Goal: Transaction & Acquisition: Purchase product/service

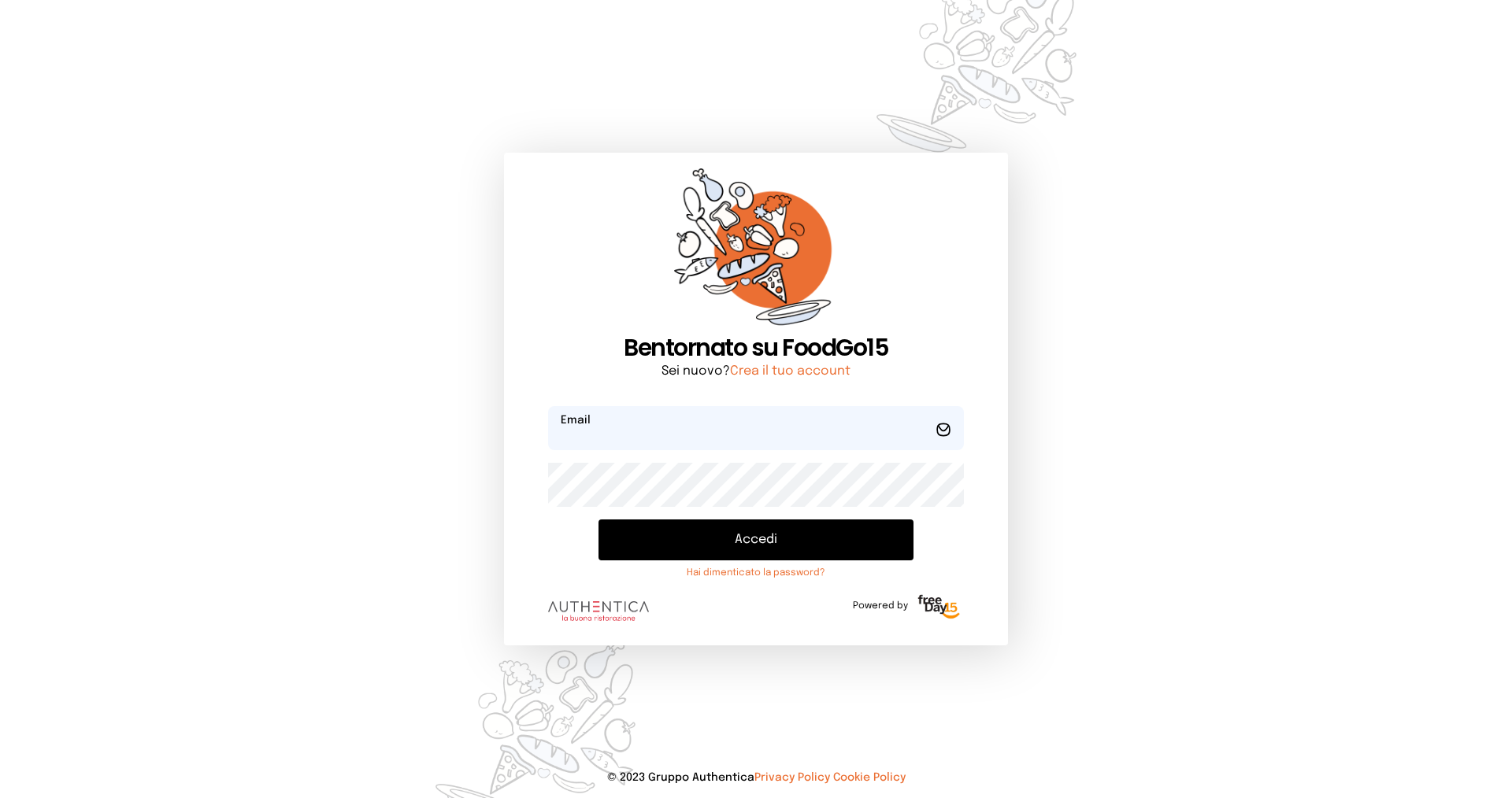
type input "**********"
click at [652, 536] on button "Accedi" at bounding box center [755, 539] width 315 height 41
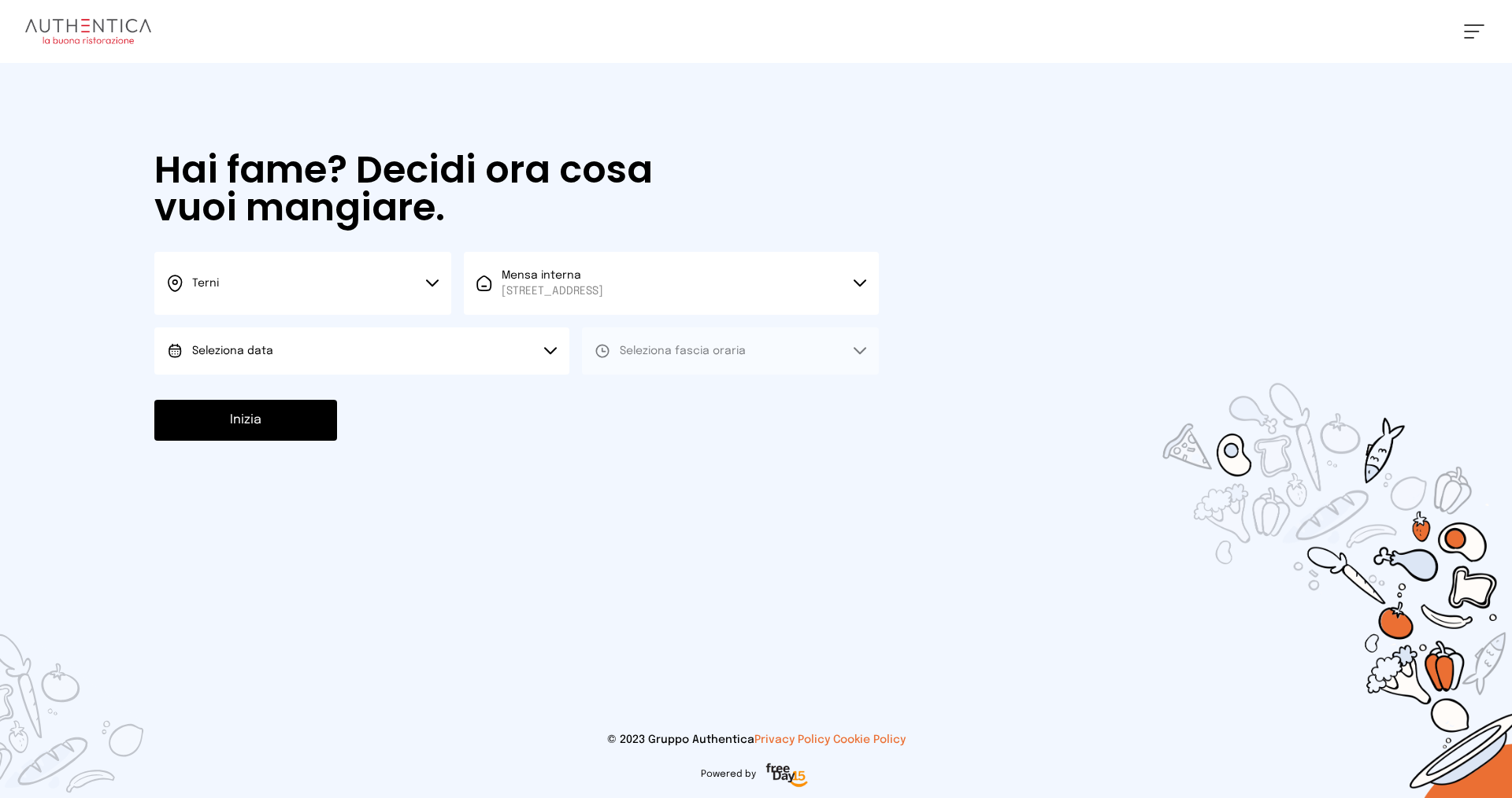
click at [538, 366] on button "Seleziona data" at bounding box center [362, 350] width 415 height 47
click at [530, 384] on li "[DATE], [DATE]" at bounding box center [362, 394] width 415 height 41
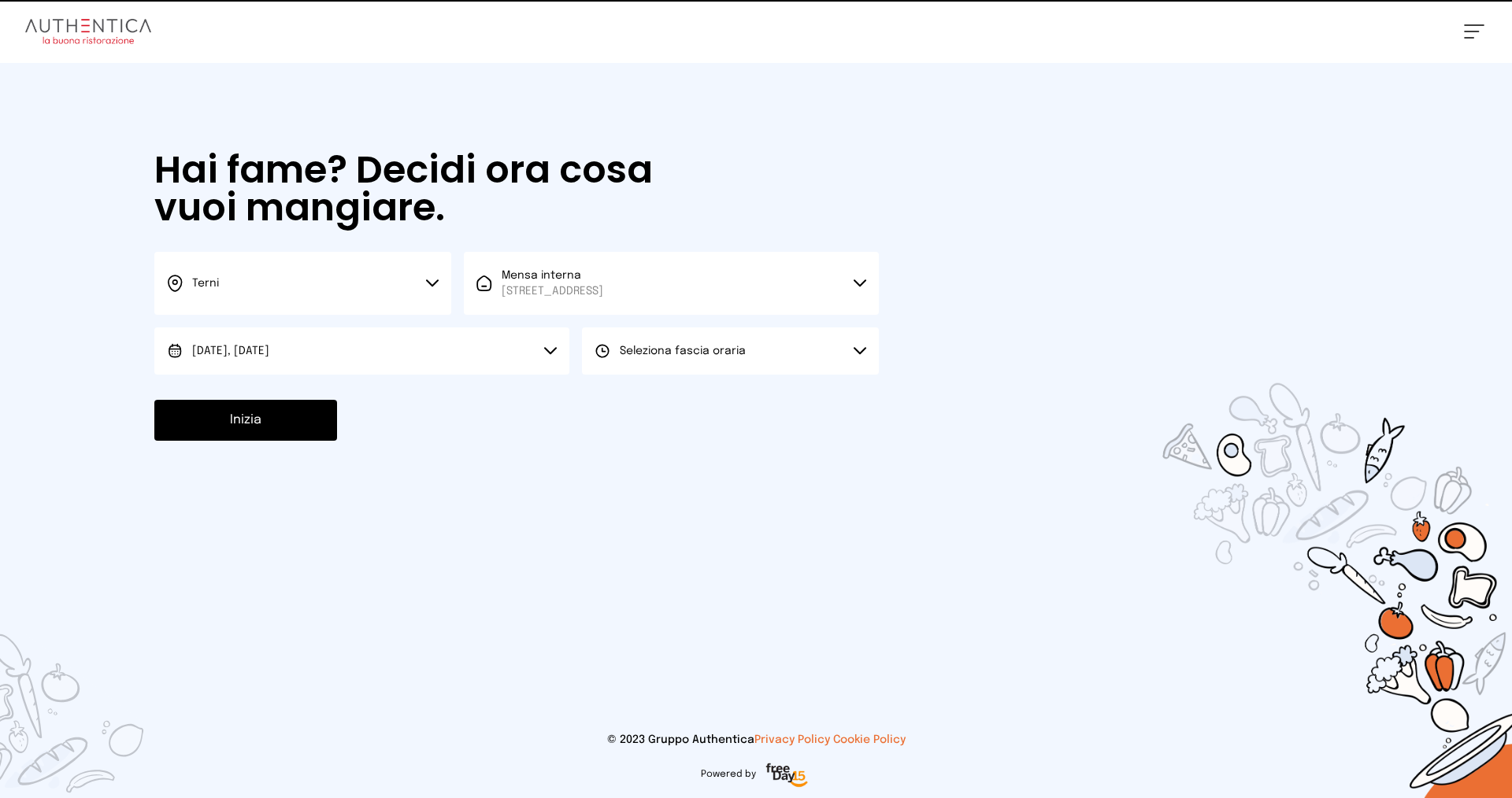
click at [727, 335] on button "Seleziona fascia oraria" at bounding box center [730, 350] width 297 height 47
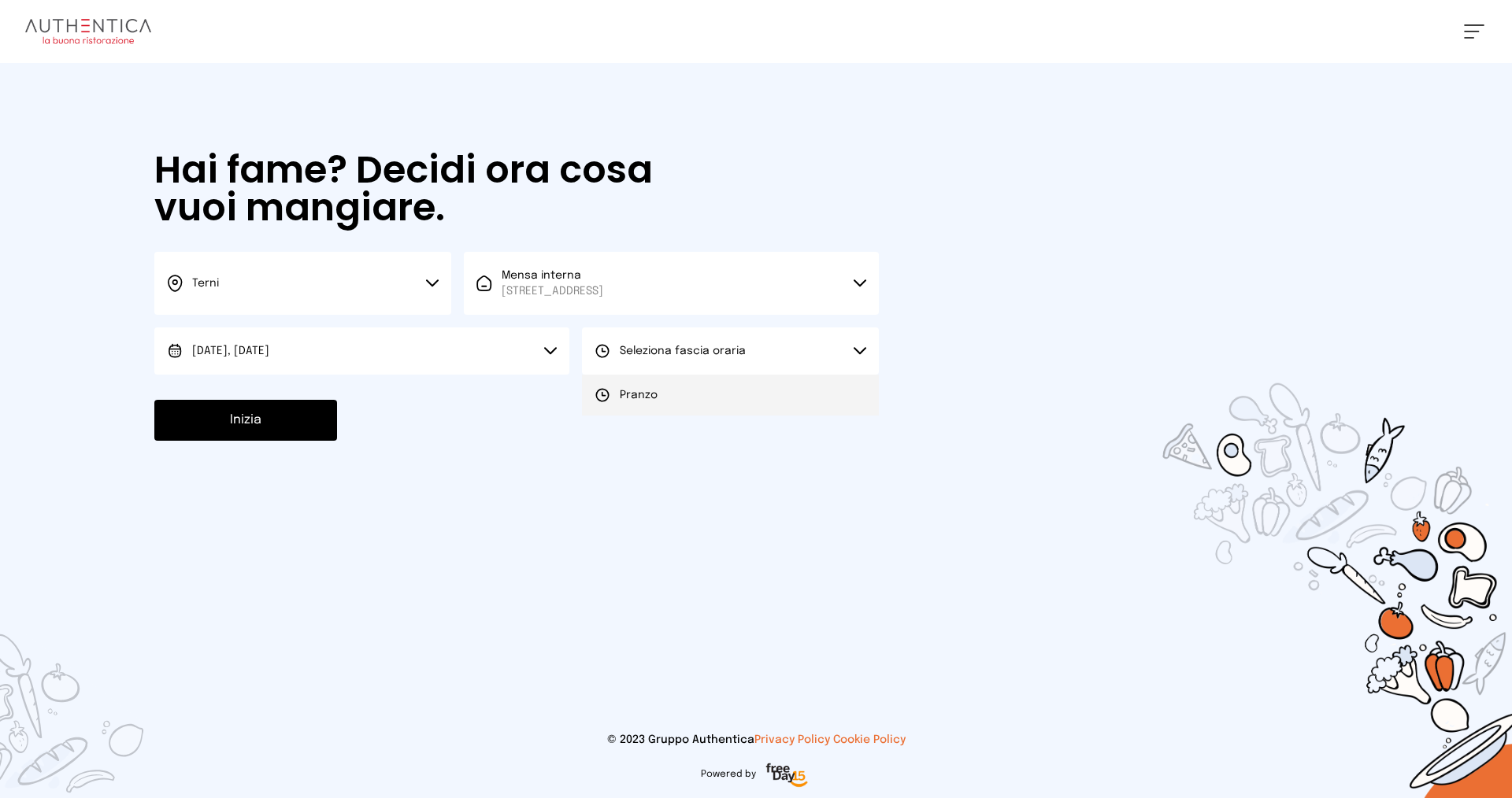
click at [729, 396] on li "Pranzo" at bounding box center [730, 394] width 297 height 41
click at [219, 428] on button "Inizia" at bounding box center [245, 420] width 182 height 41
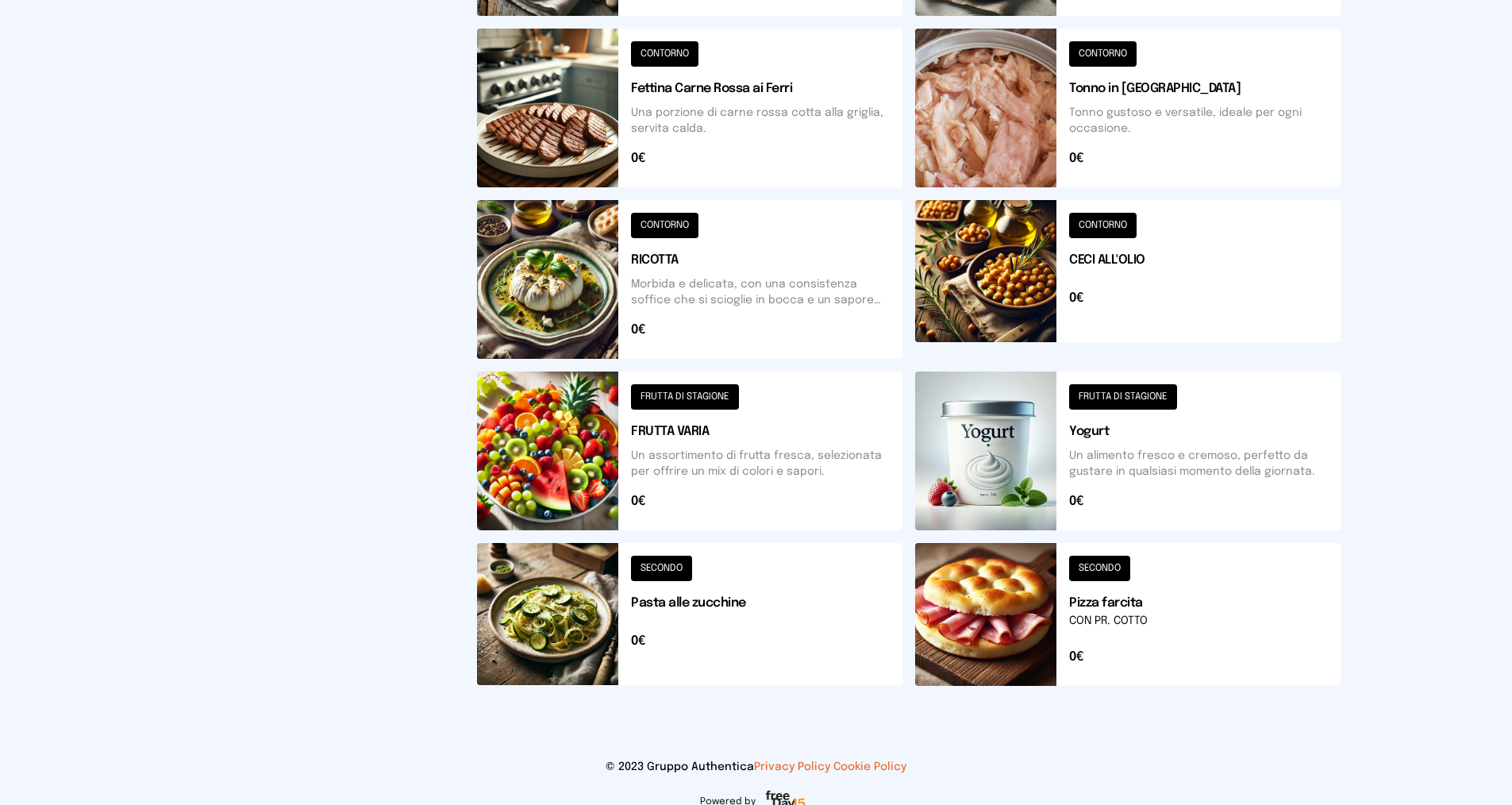
scroll to position [476, 0]
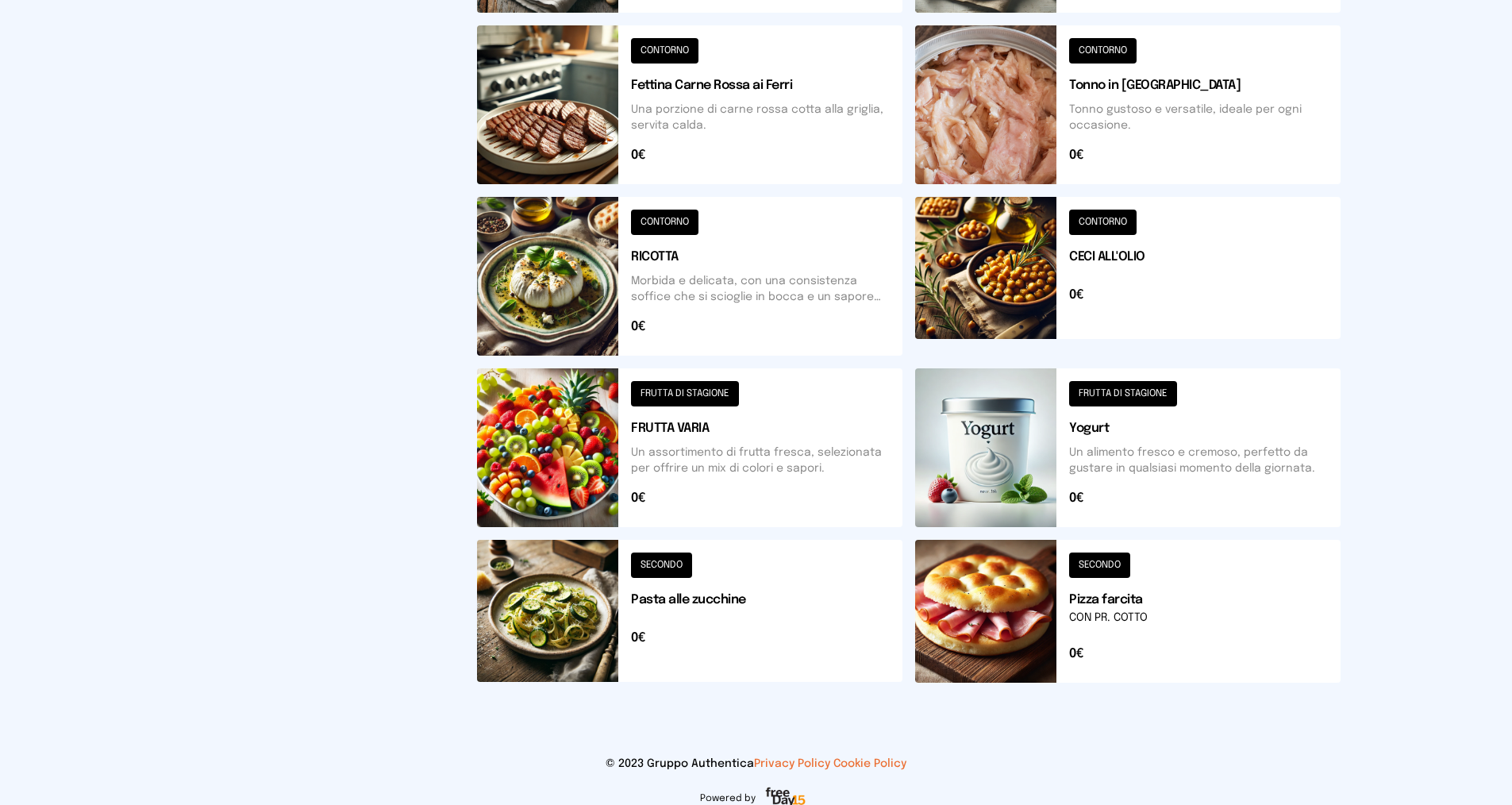
click at [1115, 398] on button at bounding box center [1128, 448] width 426 height 159
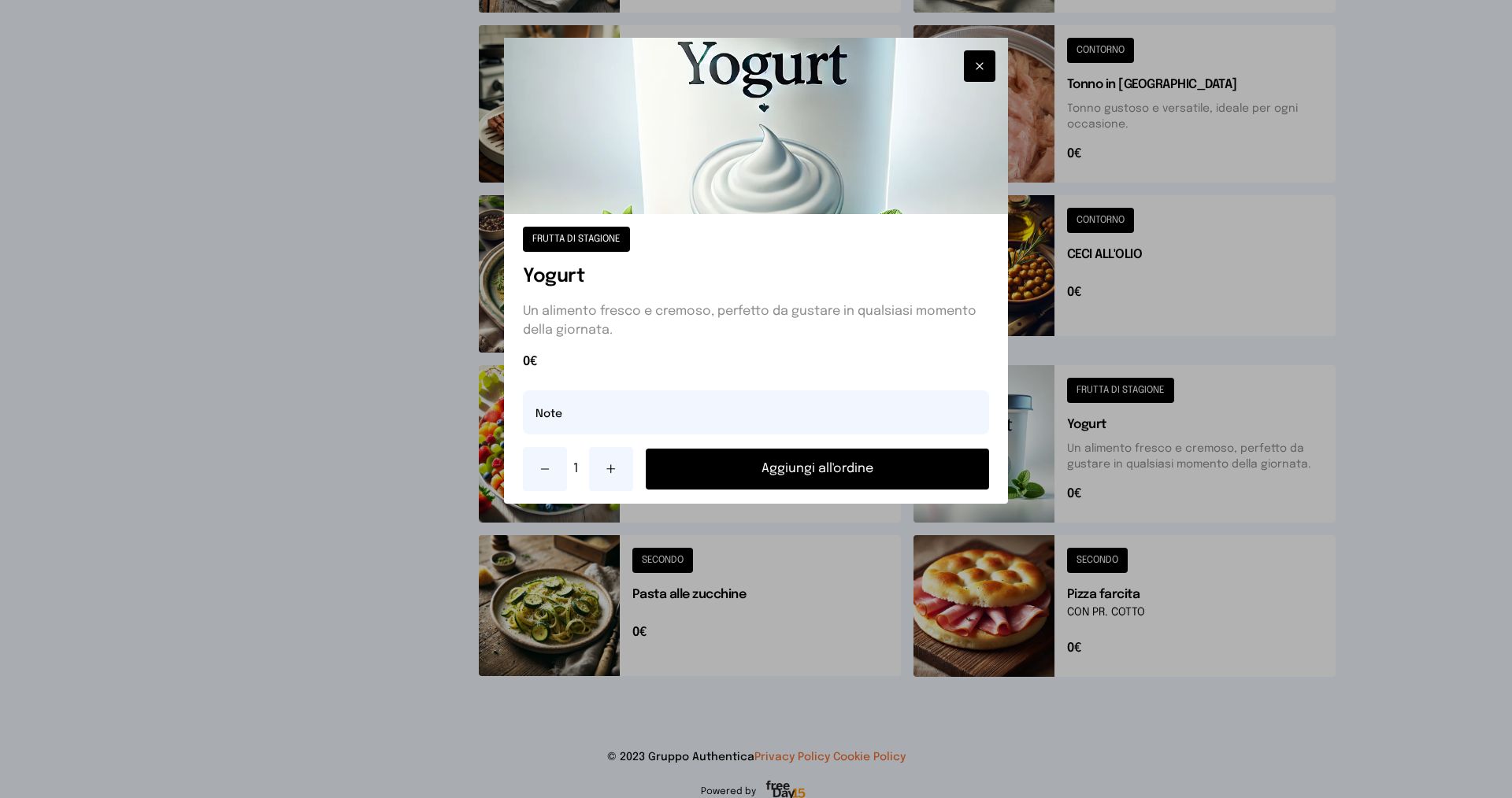
click at [731, 467] on button "Aggiungi all'ordine" at bounding box center [817, 468] width 343 height 41
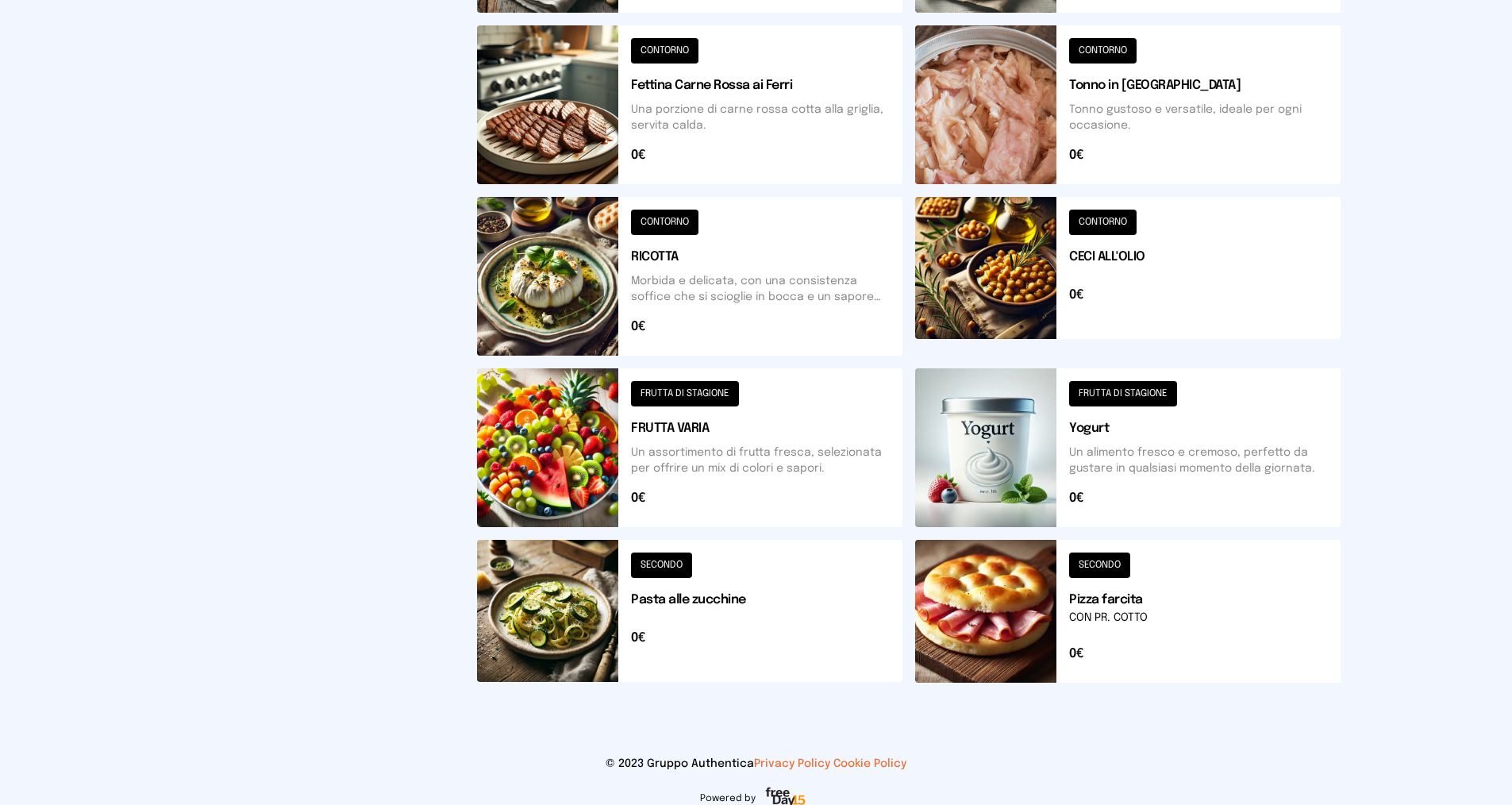
click at [663, 394] on button at bounding box center [690, 448] width 426 height 159
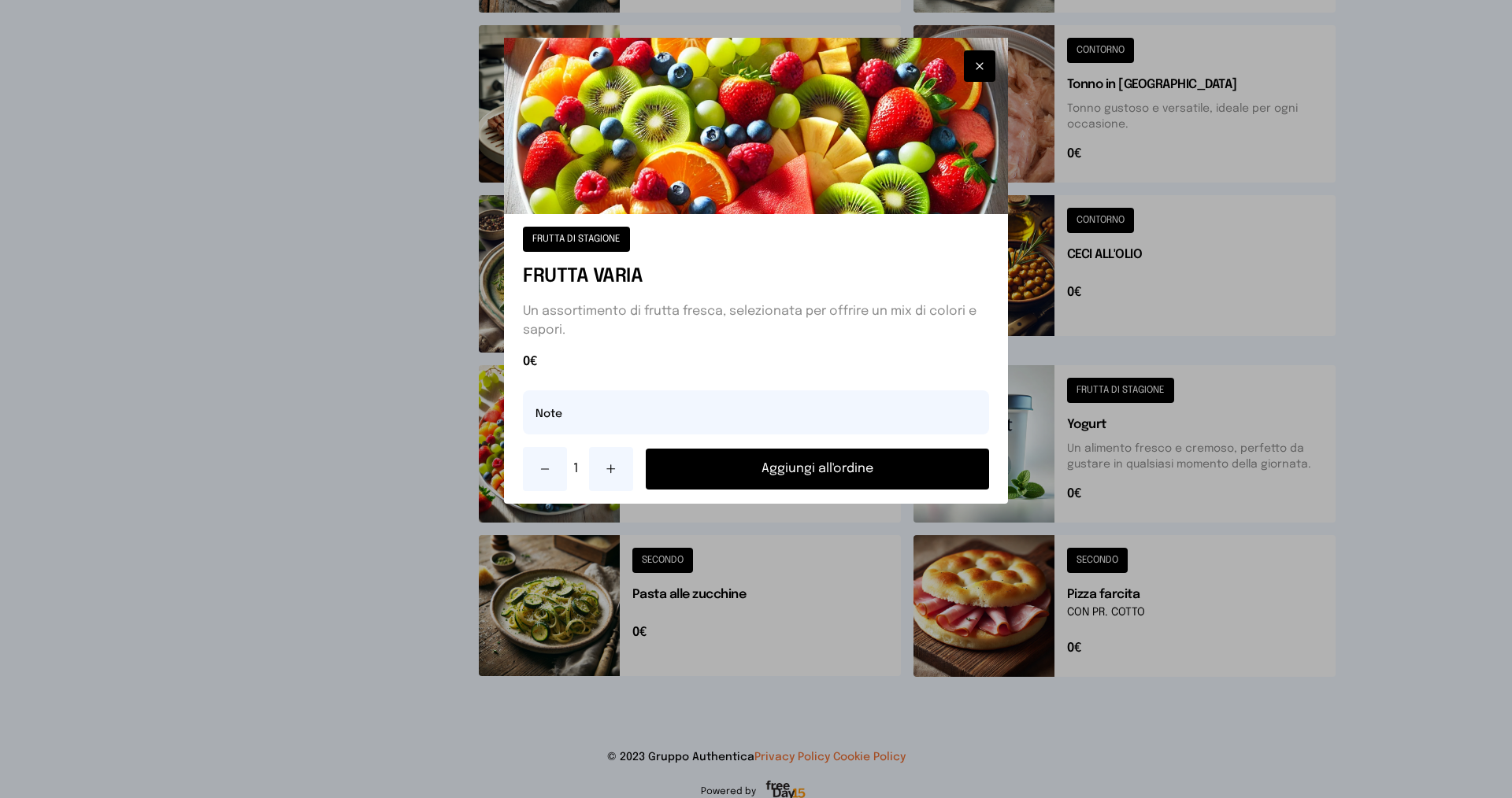
click at [797, 471] on button "Aggiungi all'ordine" at bounding box center [817, 468] width 343 height 41
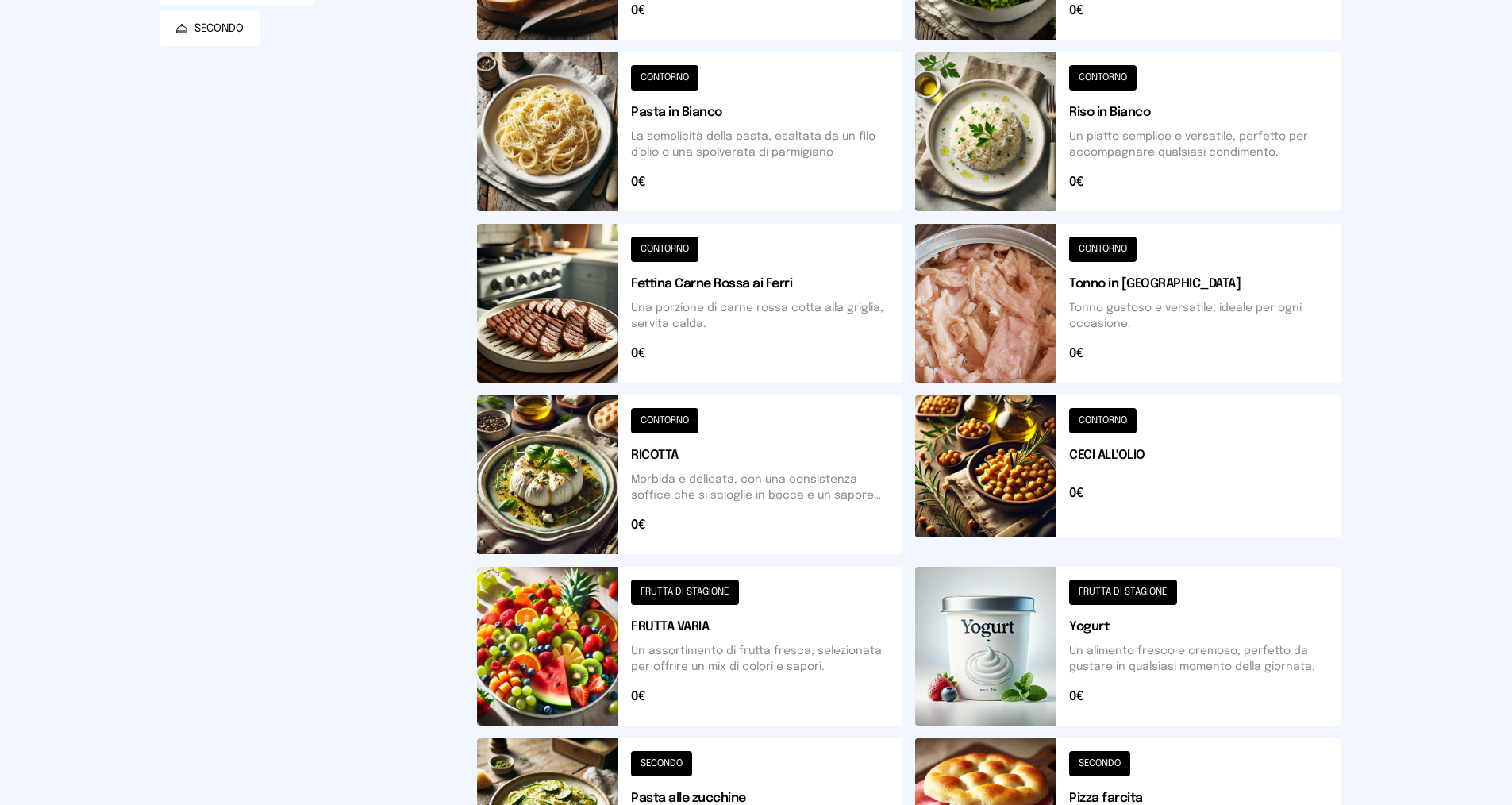
scroll to position [239, 0]
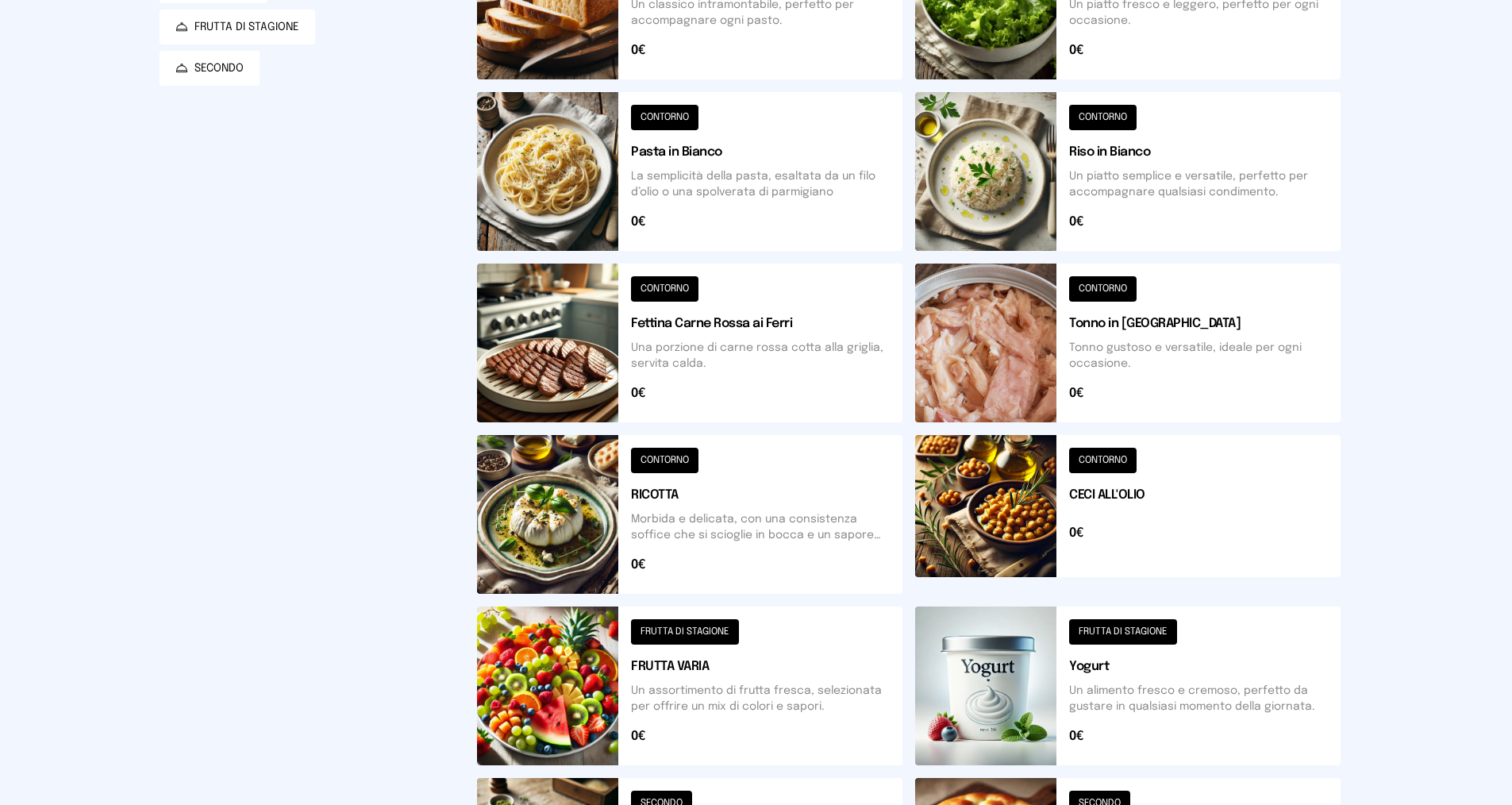
click at [674, 465] on button at bounding box center [690, 515] width 426 height 159
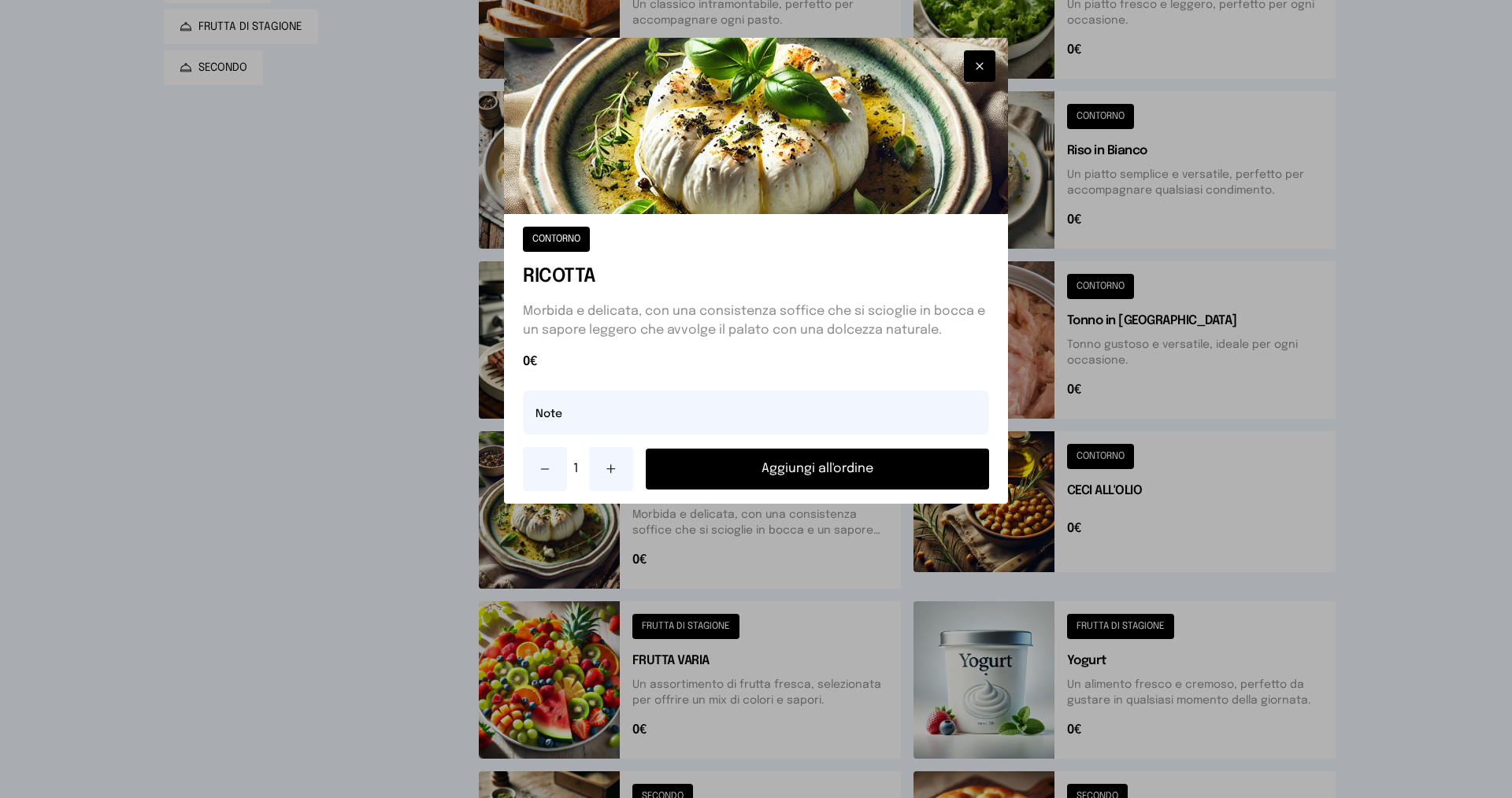
click at [720, 461] on button "Aggiungi all'ordine" at bounding box center [817, 468] width 343 height 41
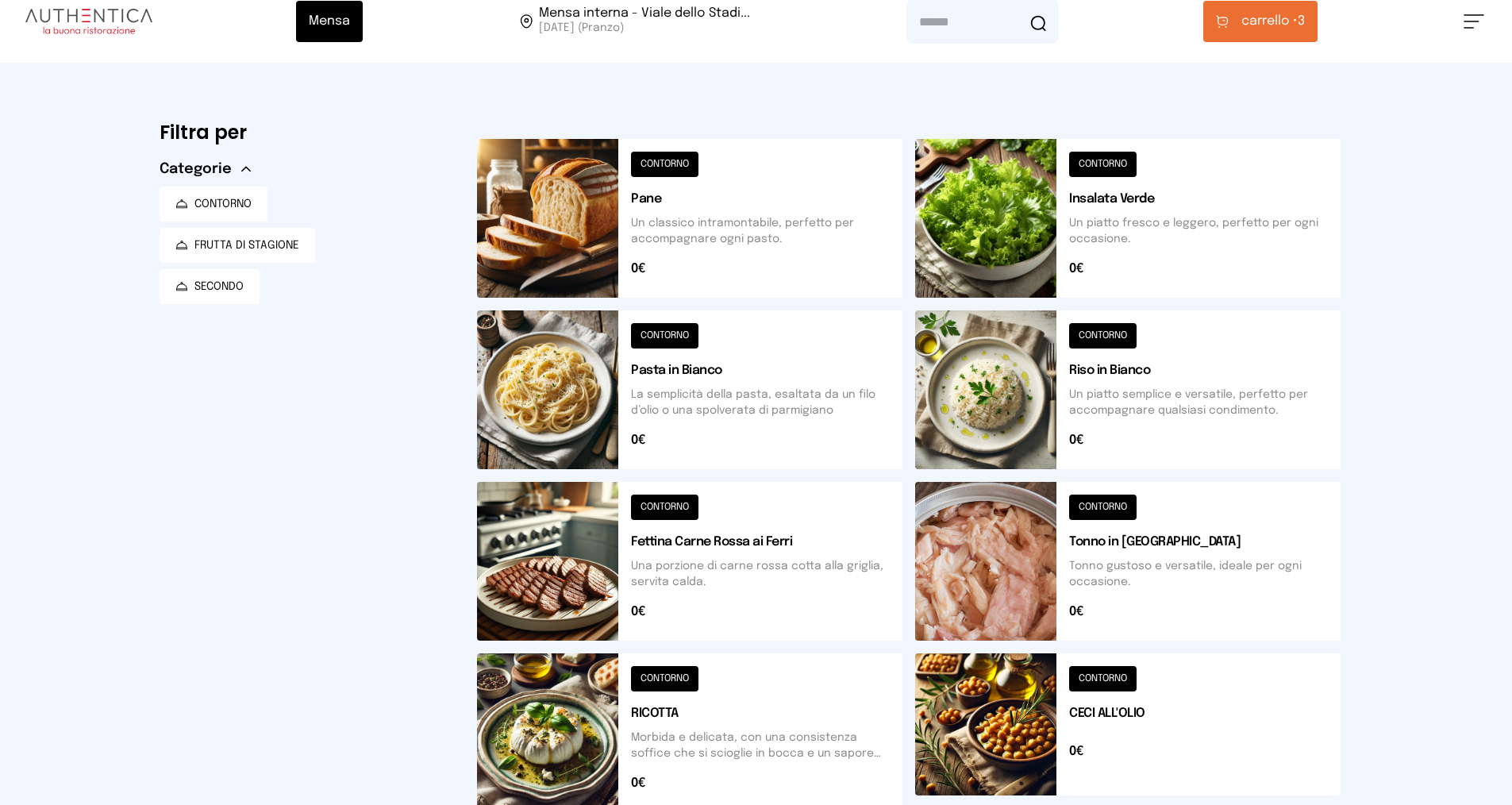
scroll to position [0, 0]
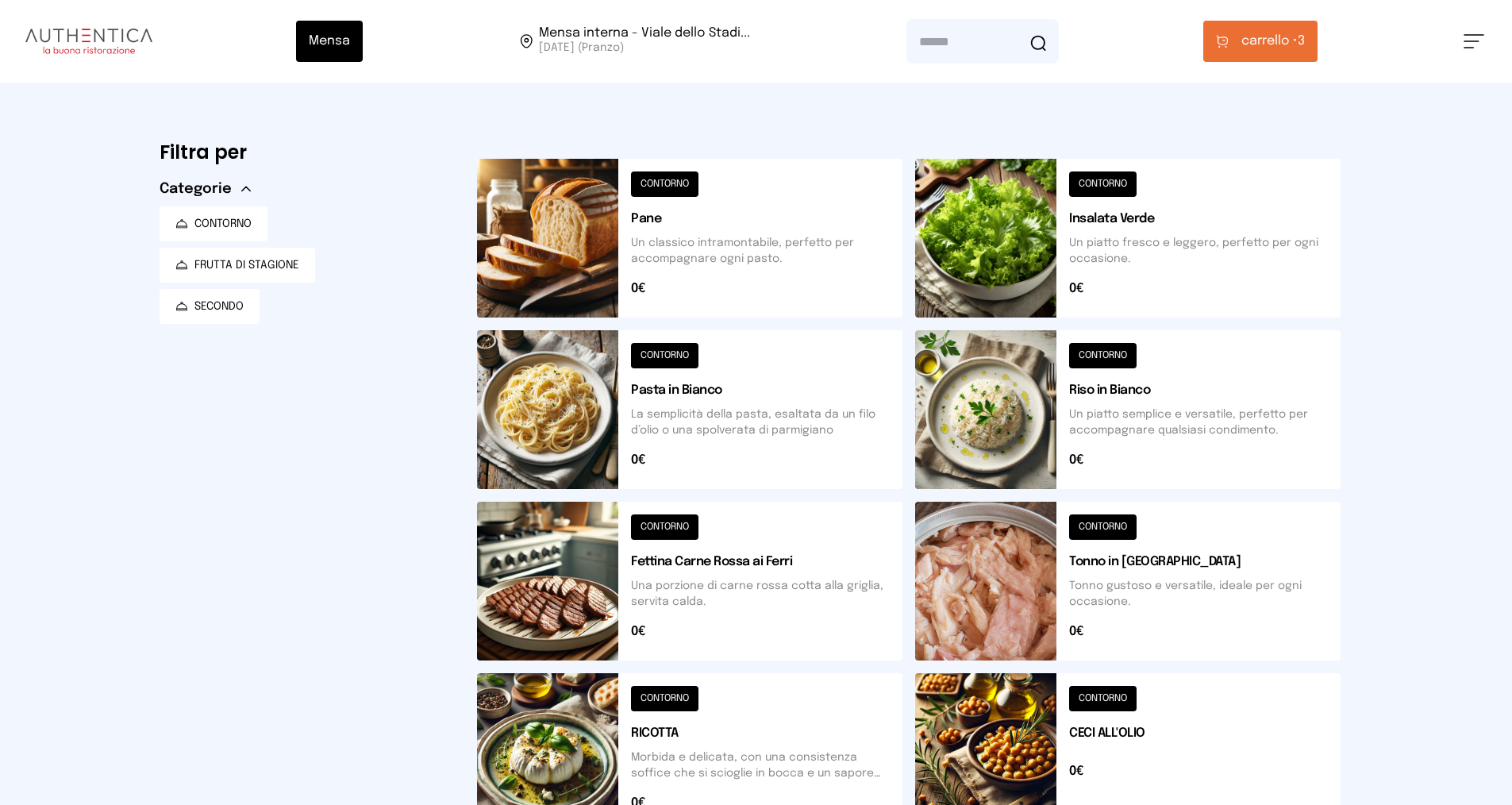
click at [1115, 186] on button at bounding box center [1128, 239] width 426 height 159
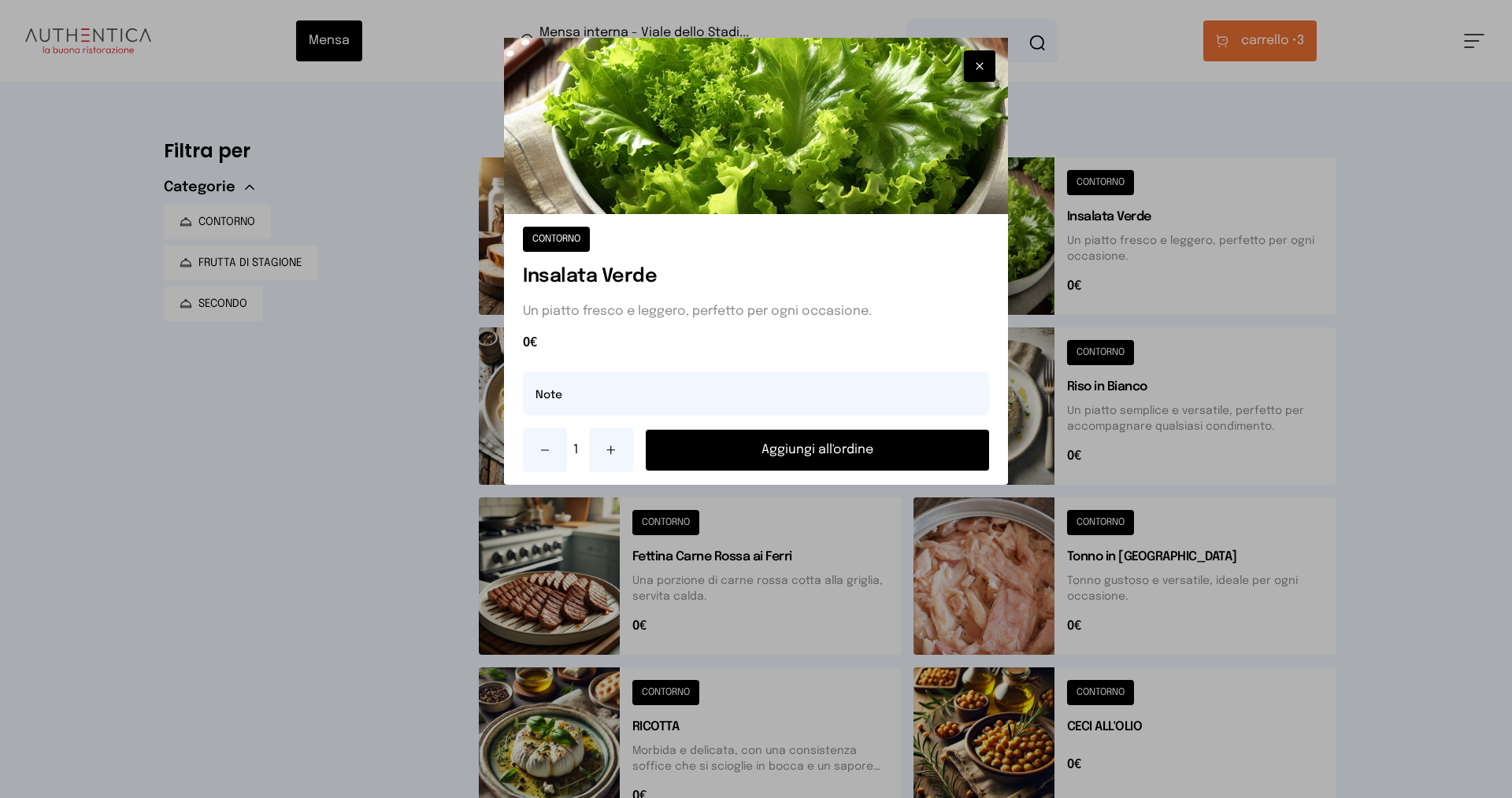
click at [746, 446] on button "Aggiungi all'ordine" at bounding box center [817, 450] width 343 height 41
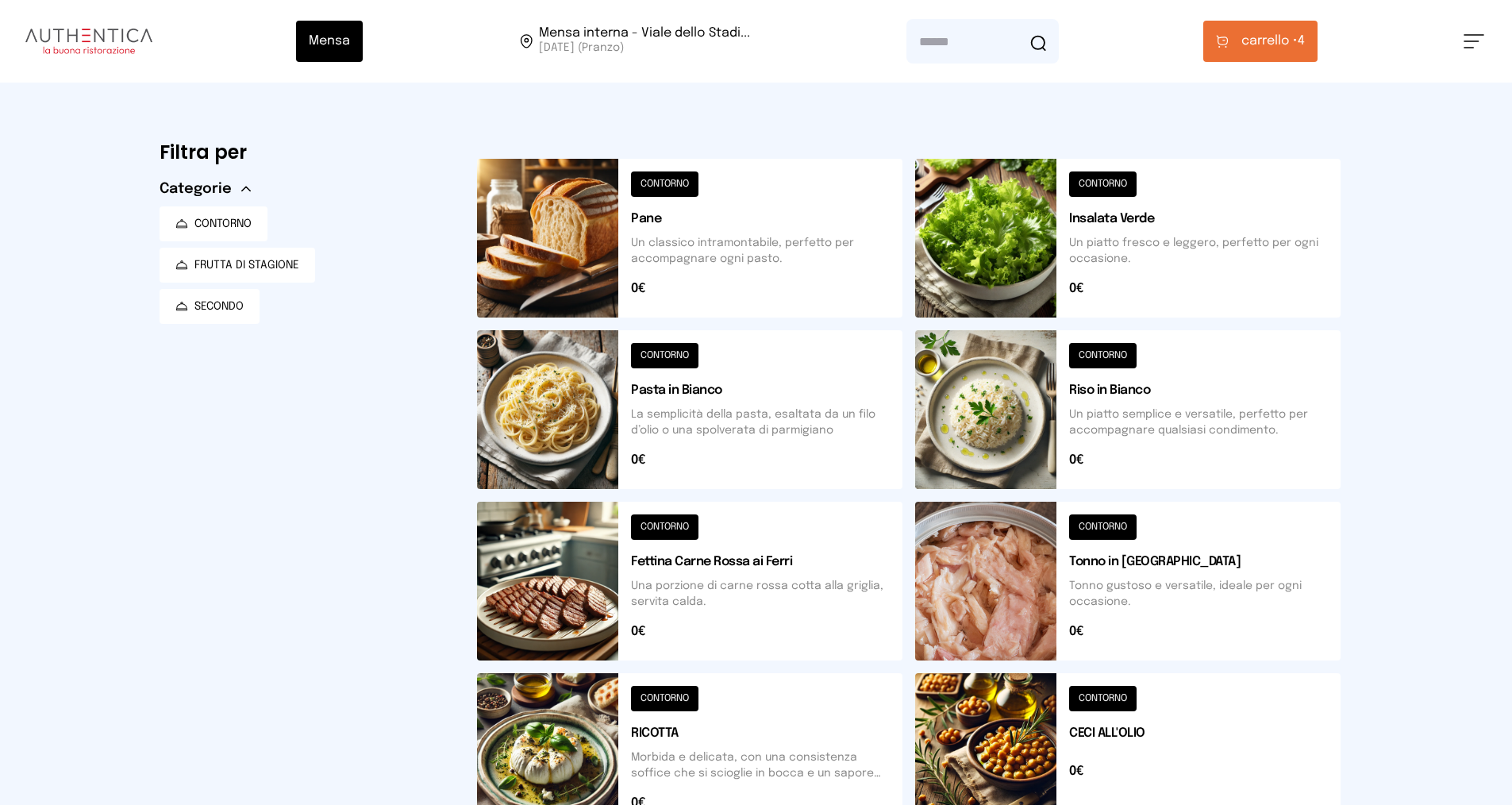
click at [658, 182] on button at bounding box center [690, 239] width 426 height 159
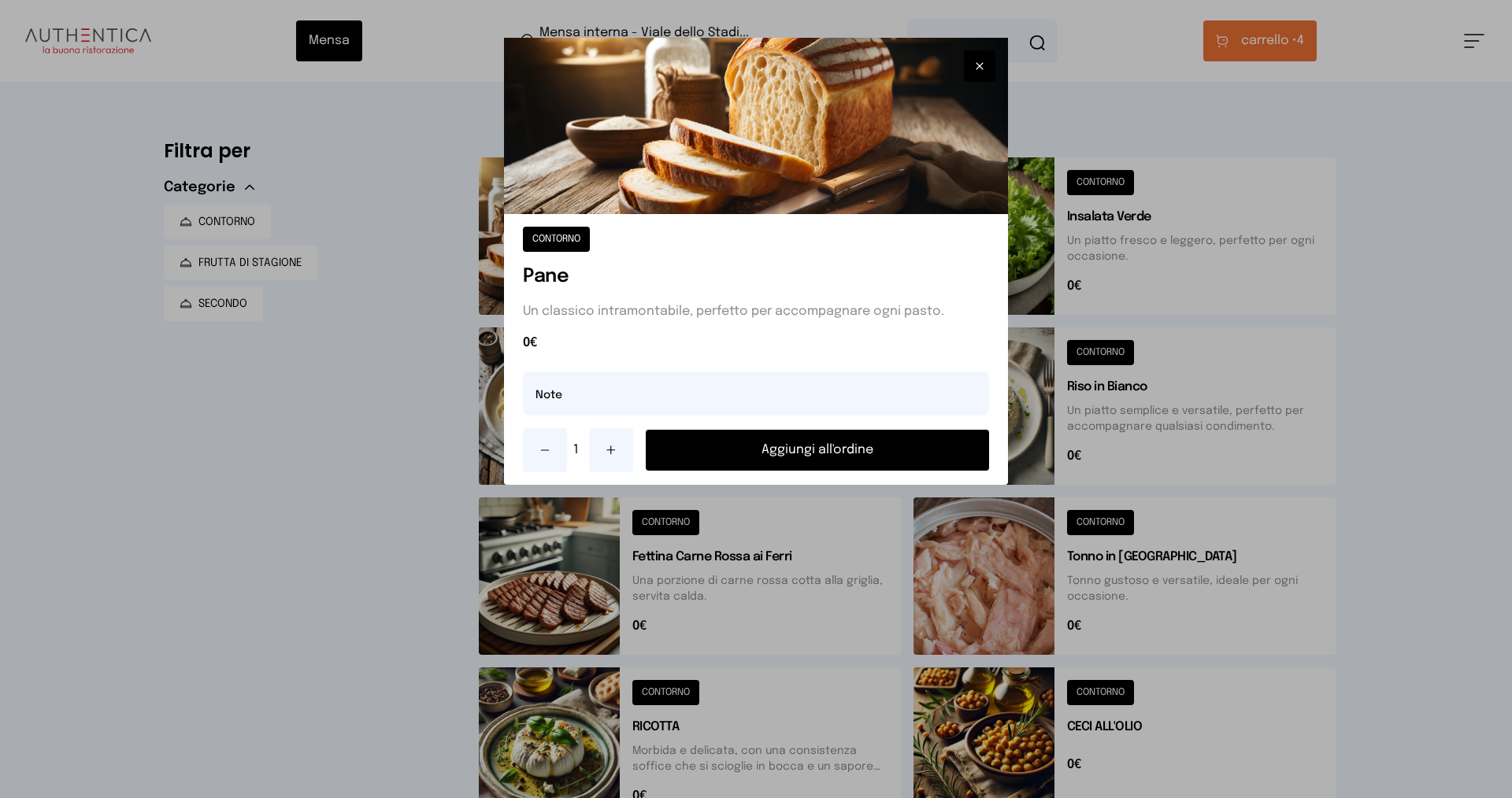
click at [751, 455] on button "Aggiungi all'ordine" at bounding box center [817, 450] width 343 height 41
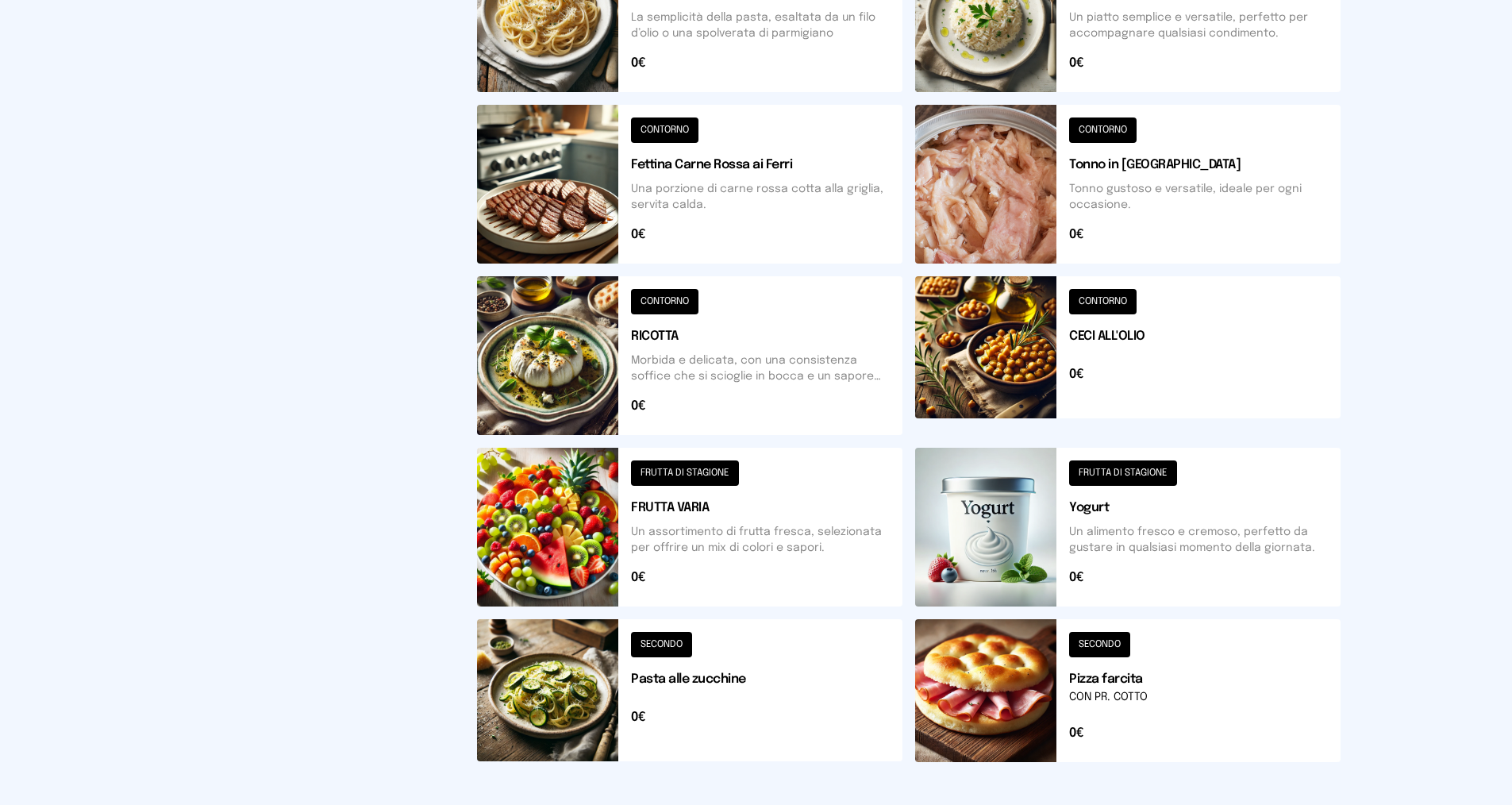
scroll to position [476, 0]
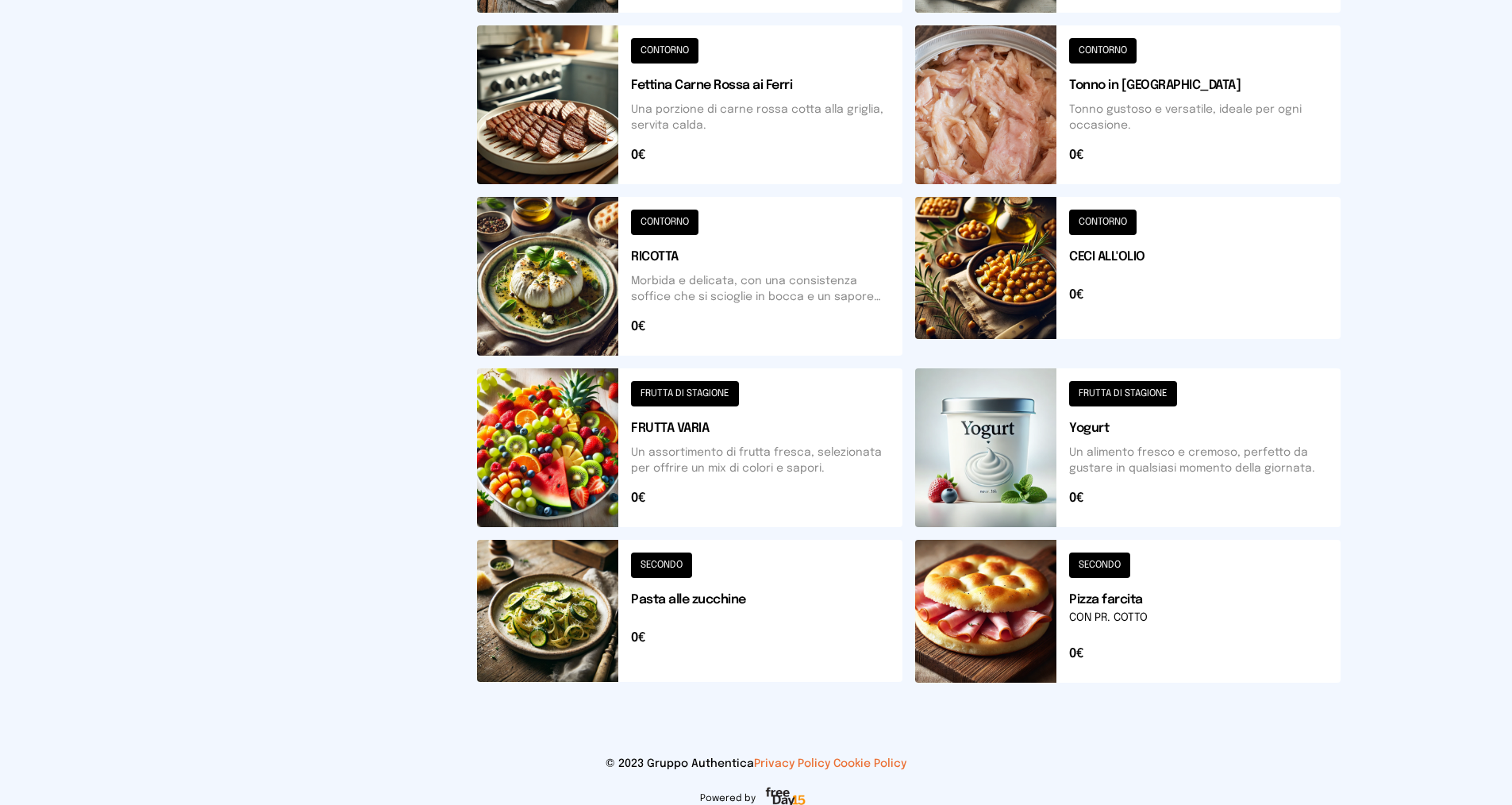
click at [659, 562] on button at bounding box center [690, 611] width 426 height 143
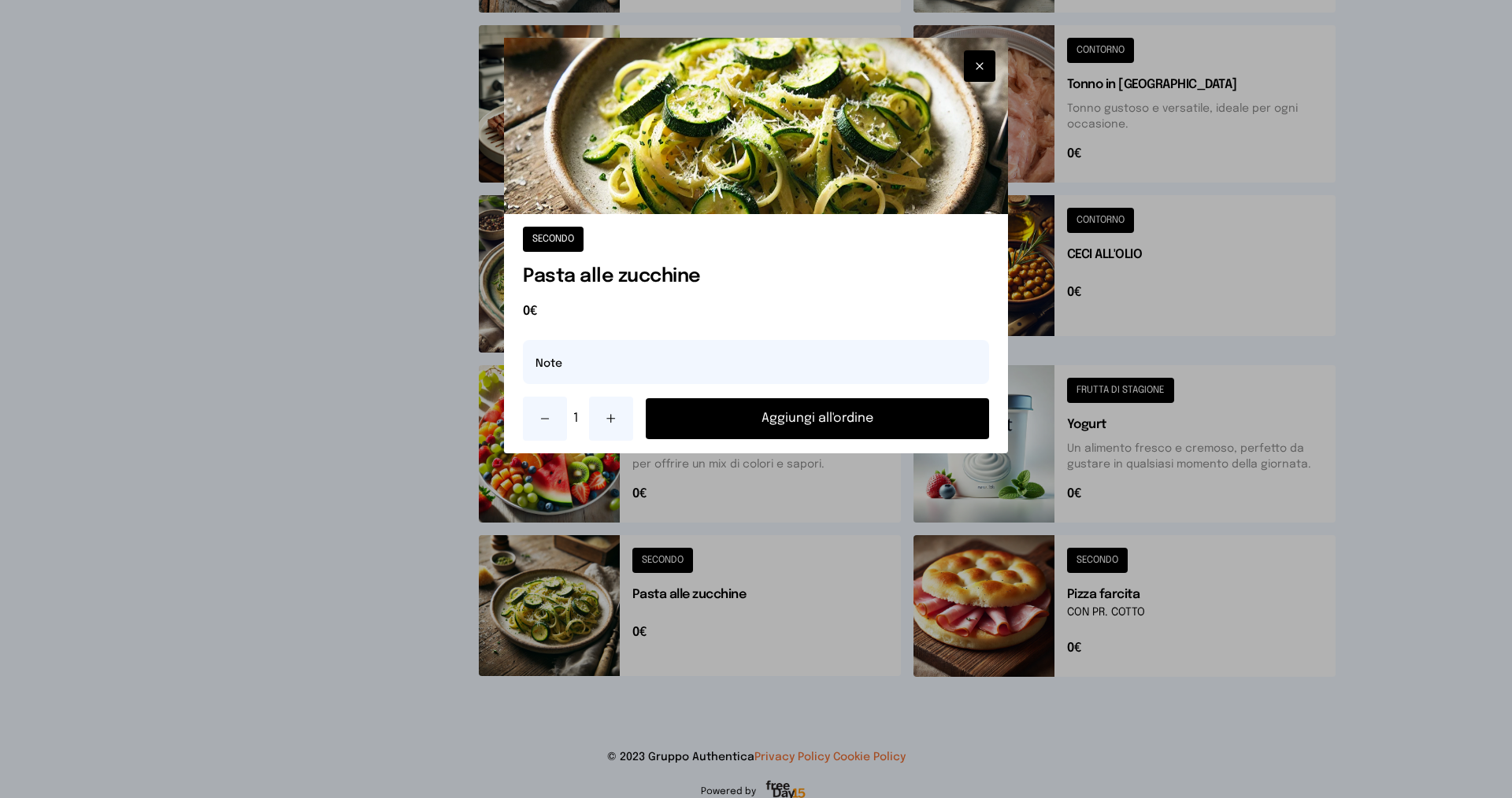
click at [722, 417] on button "Aggiungi all'ordine" at bounding box center [817, 418] width 343 height 41
